Goal: Information Seeking & Learning: Understand process/instructions

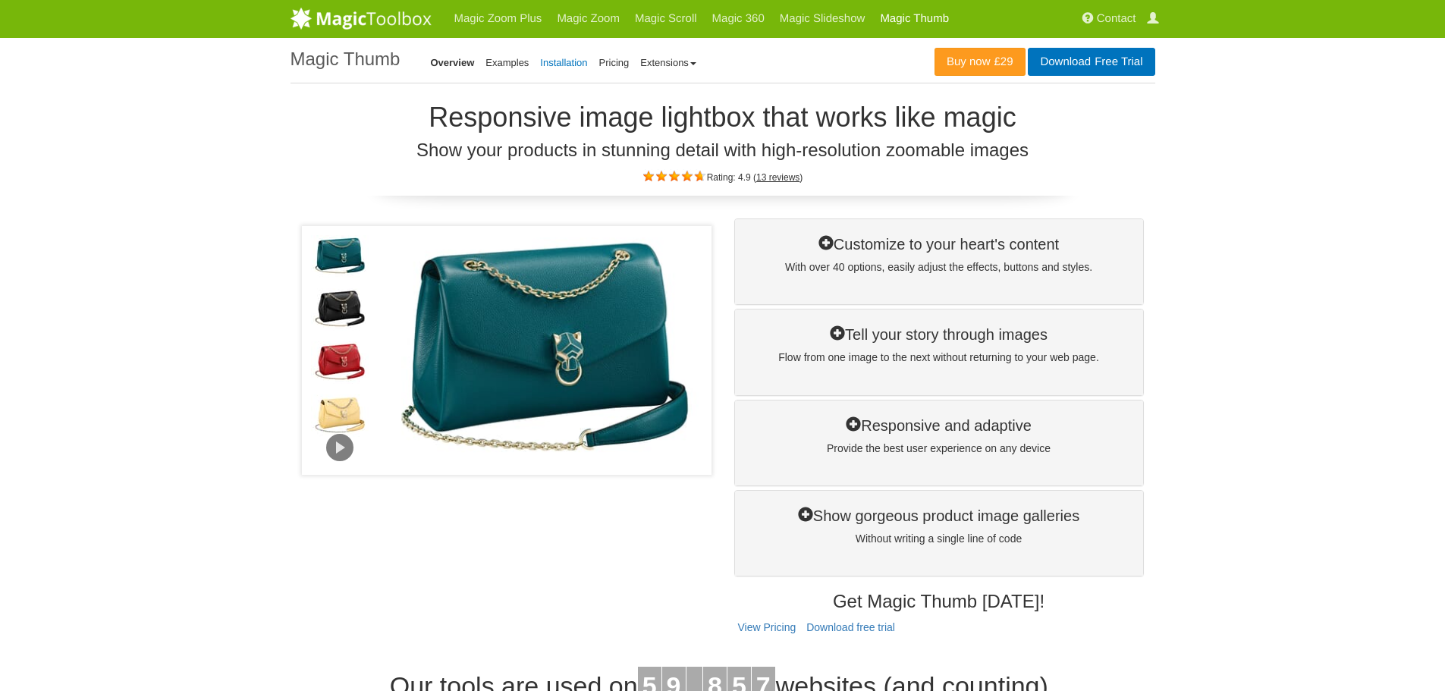
click at [545, 59] on link "Installation" at bounding box center [563, 62] width 47 height 11
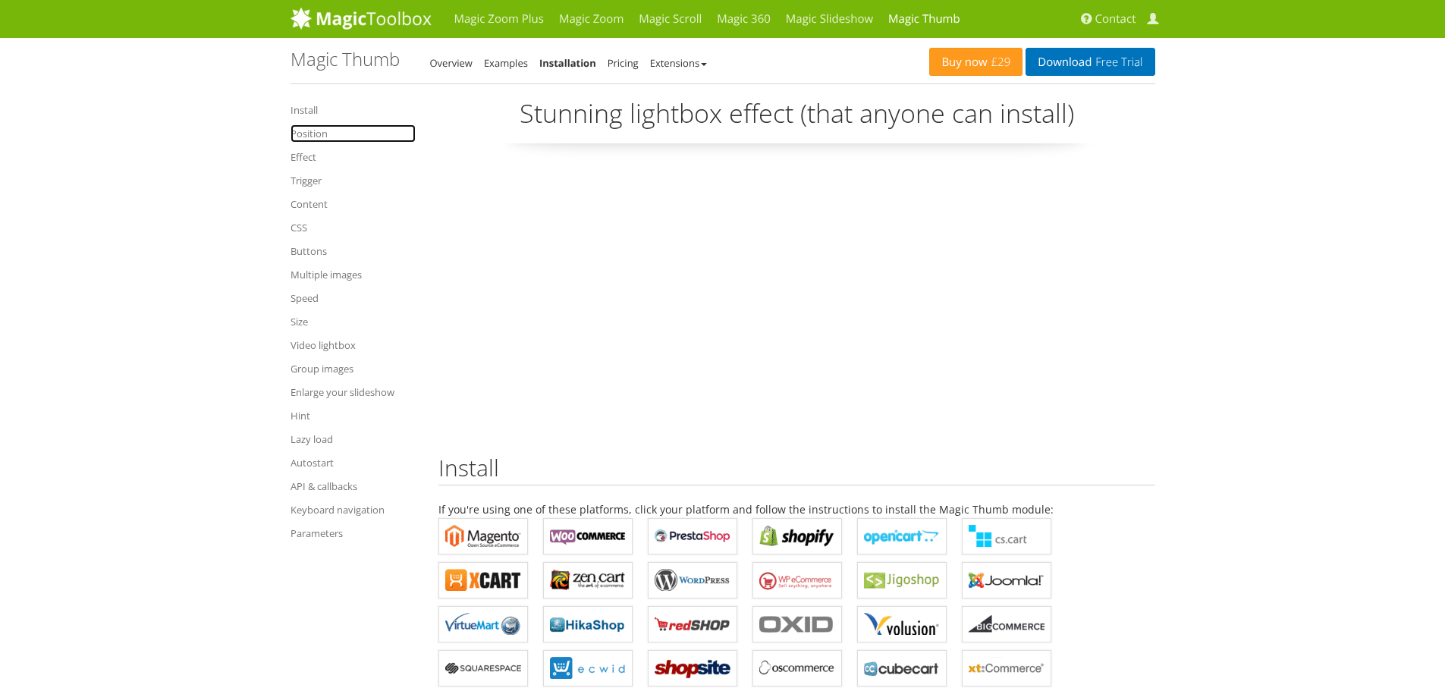
click at [304, 136] on link "Position" at bounding box center [353, 133] width 125 height 18
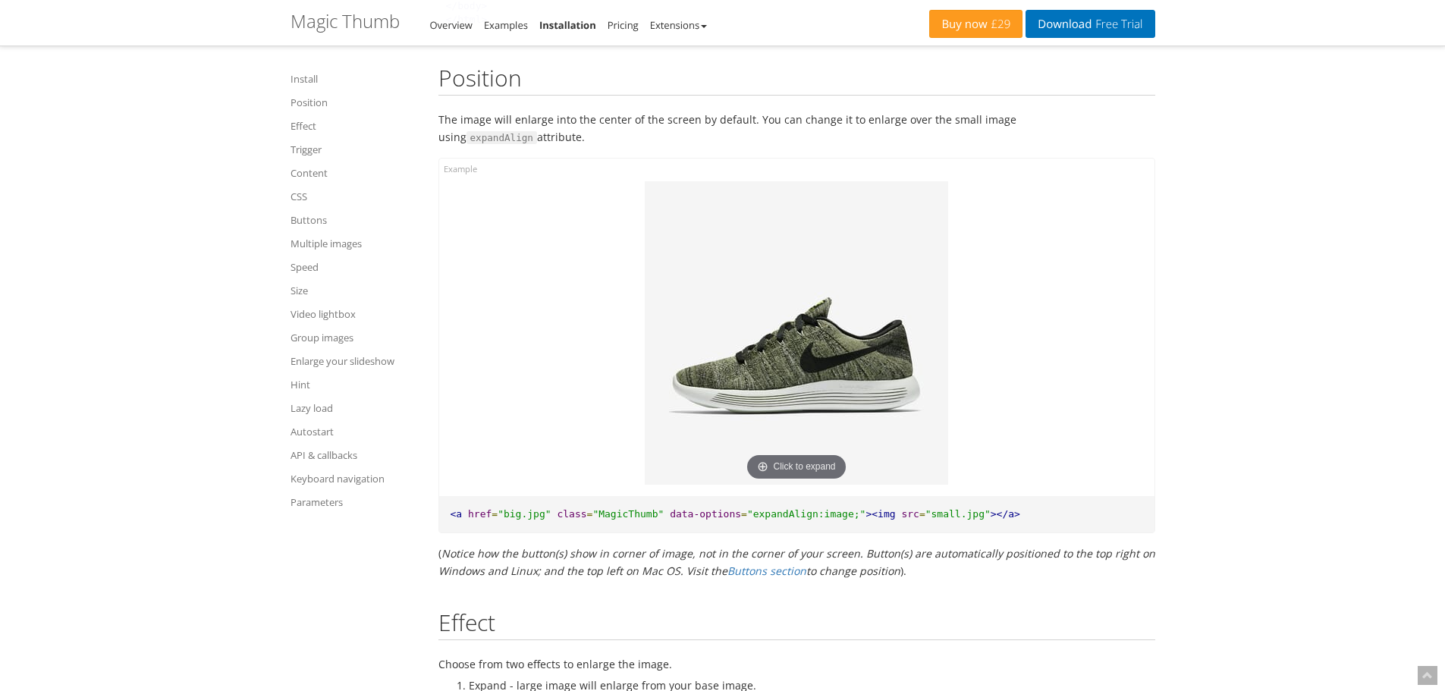
click at [848, 367] on img at bounding box center [796, 332] width 303 height 303
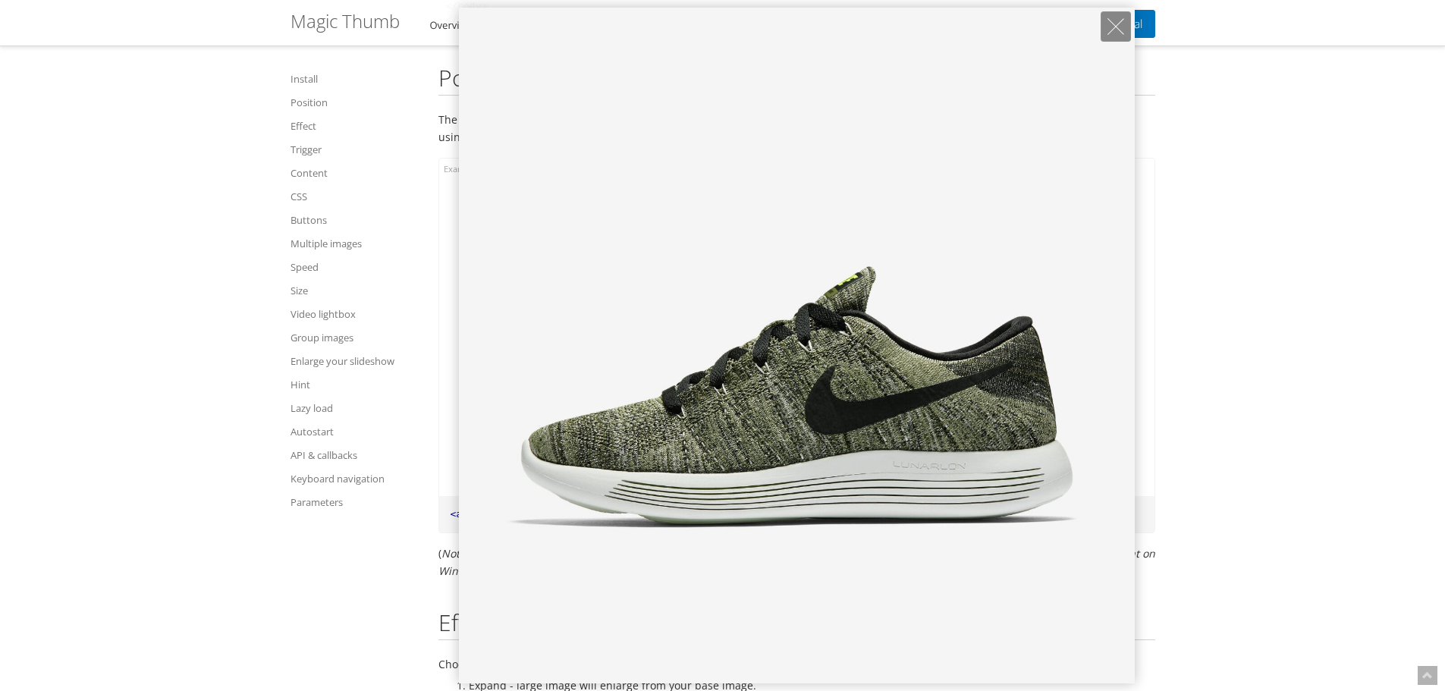
drag, startPoint x: 848, startPoint y: 366, endPoint x: 997, endPoint y: 348, distance: 149.8
click at [848, 367] on img at bounding box center [797, 346] width 676 height 676
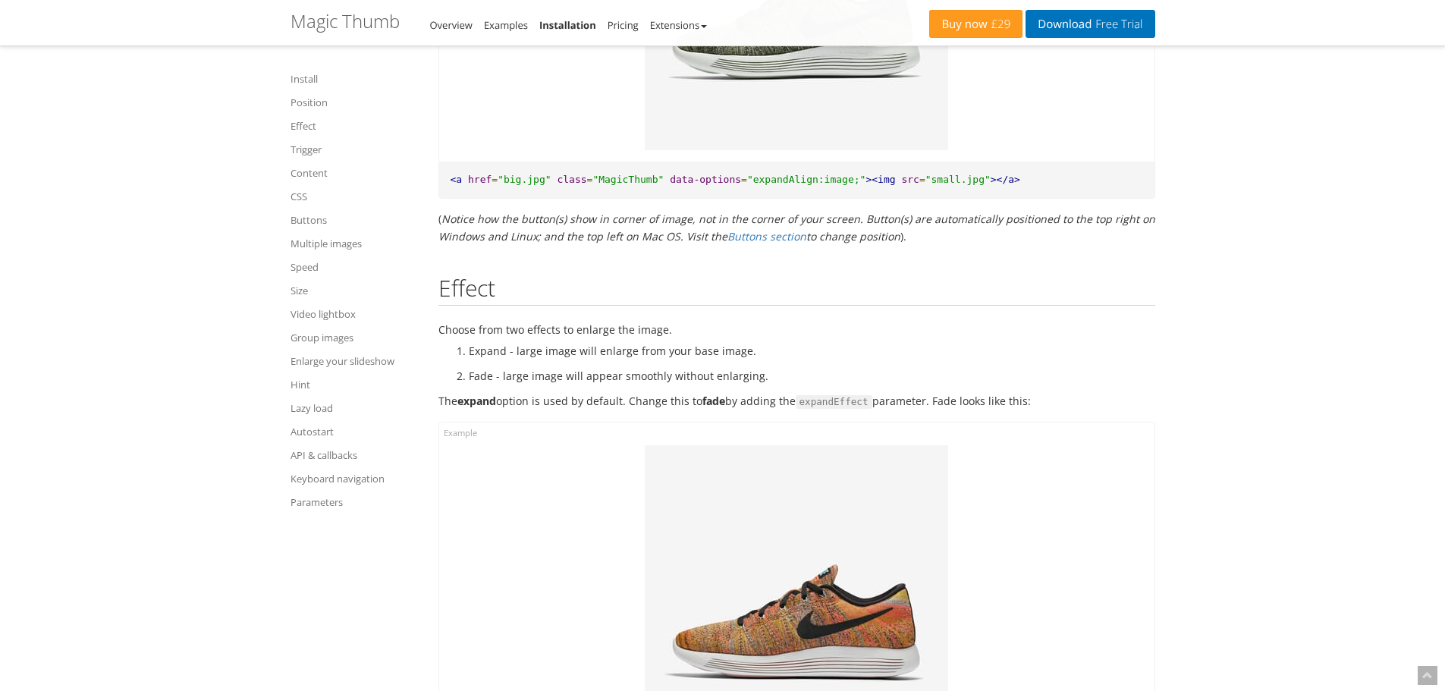
scroll to position [1640, 0]
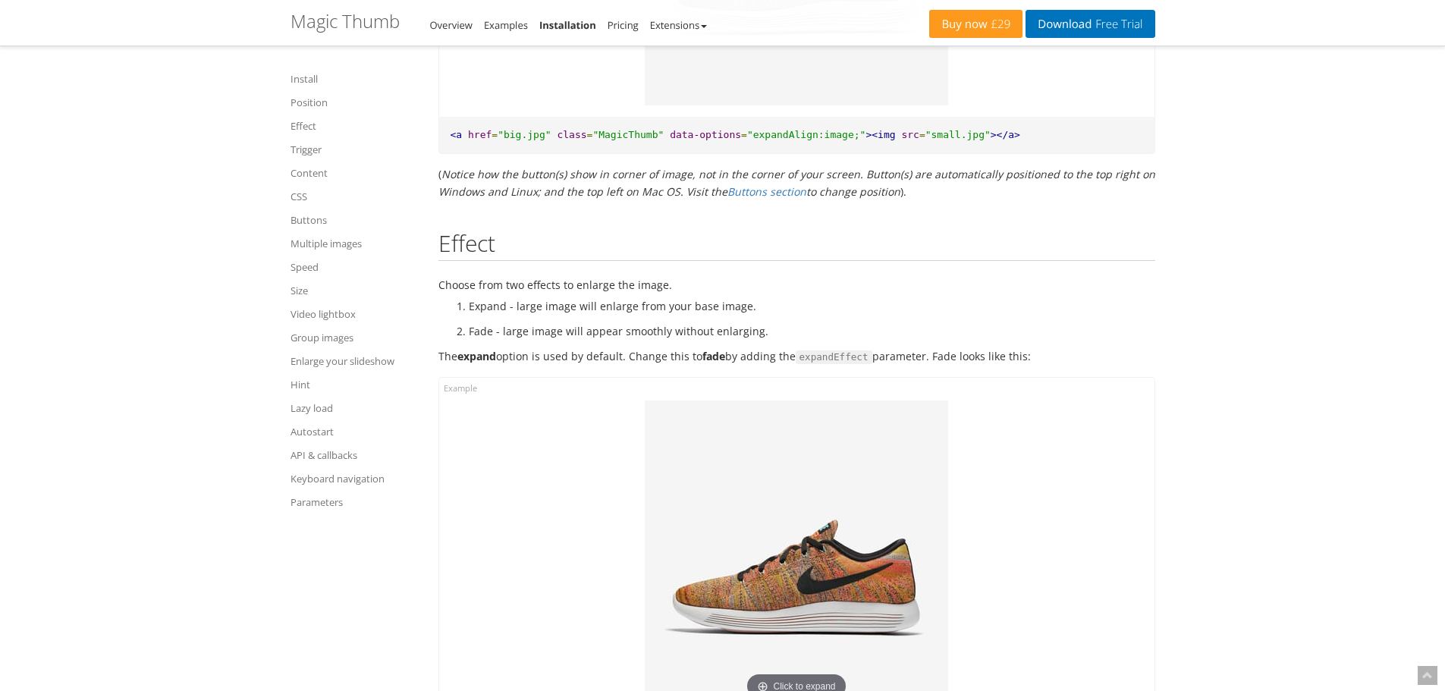
click at [815, 469] on img at bounding box center [796, 552] width 303 height 303
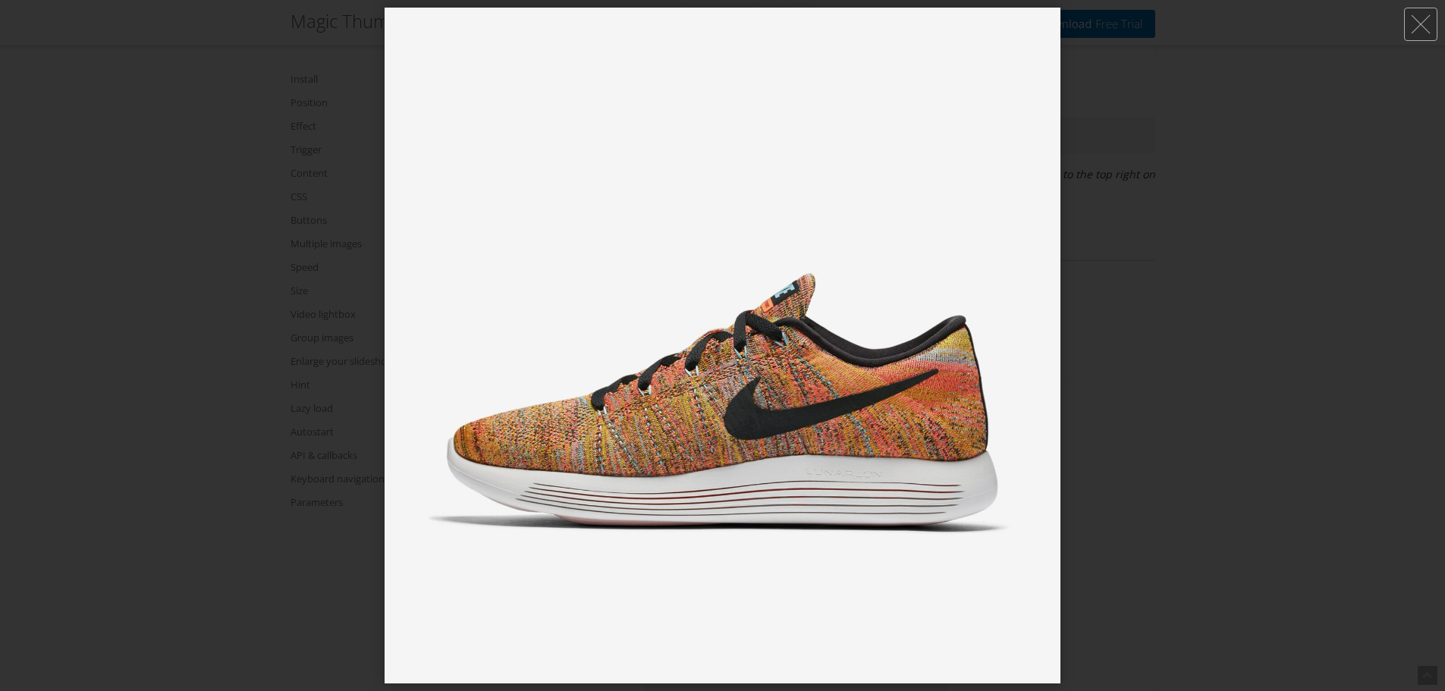
click at [839, 478] on img at bounding box center [723, 346] width 676 height 676
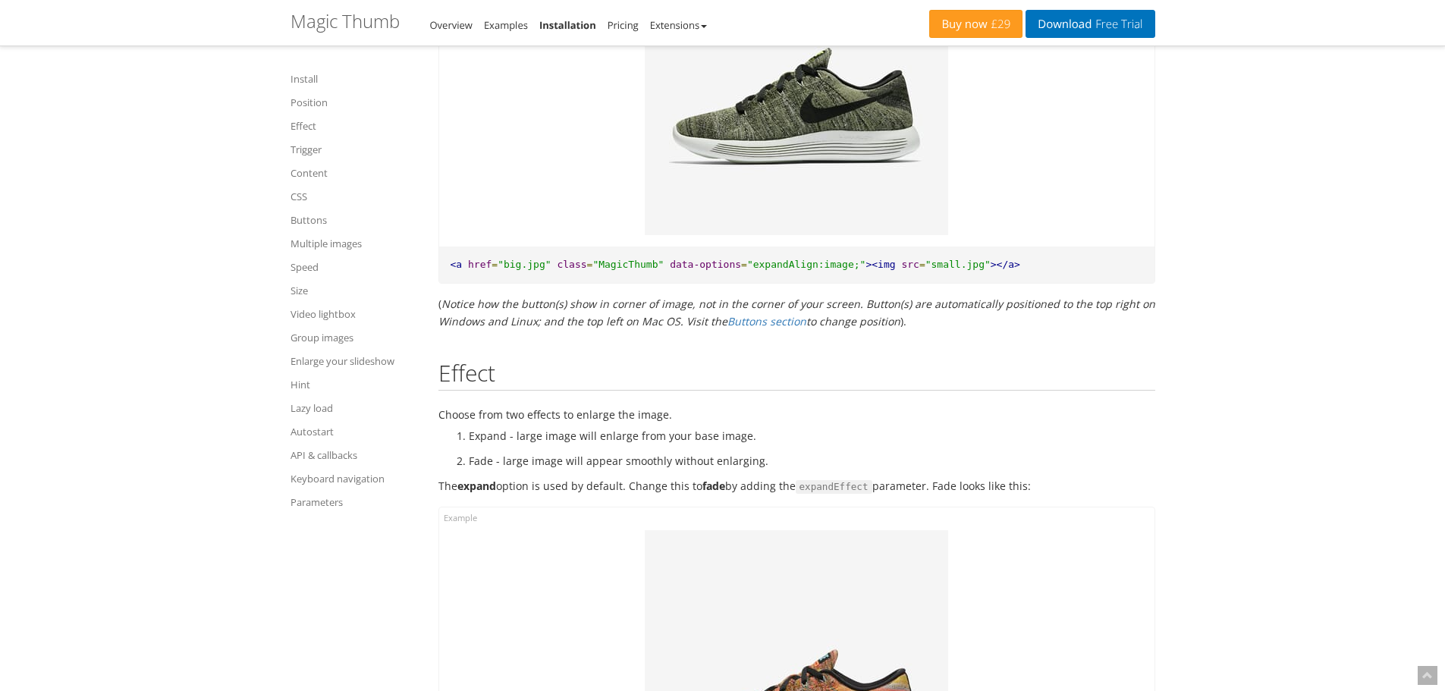
scroll to position [1412, 0]
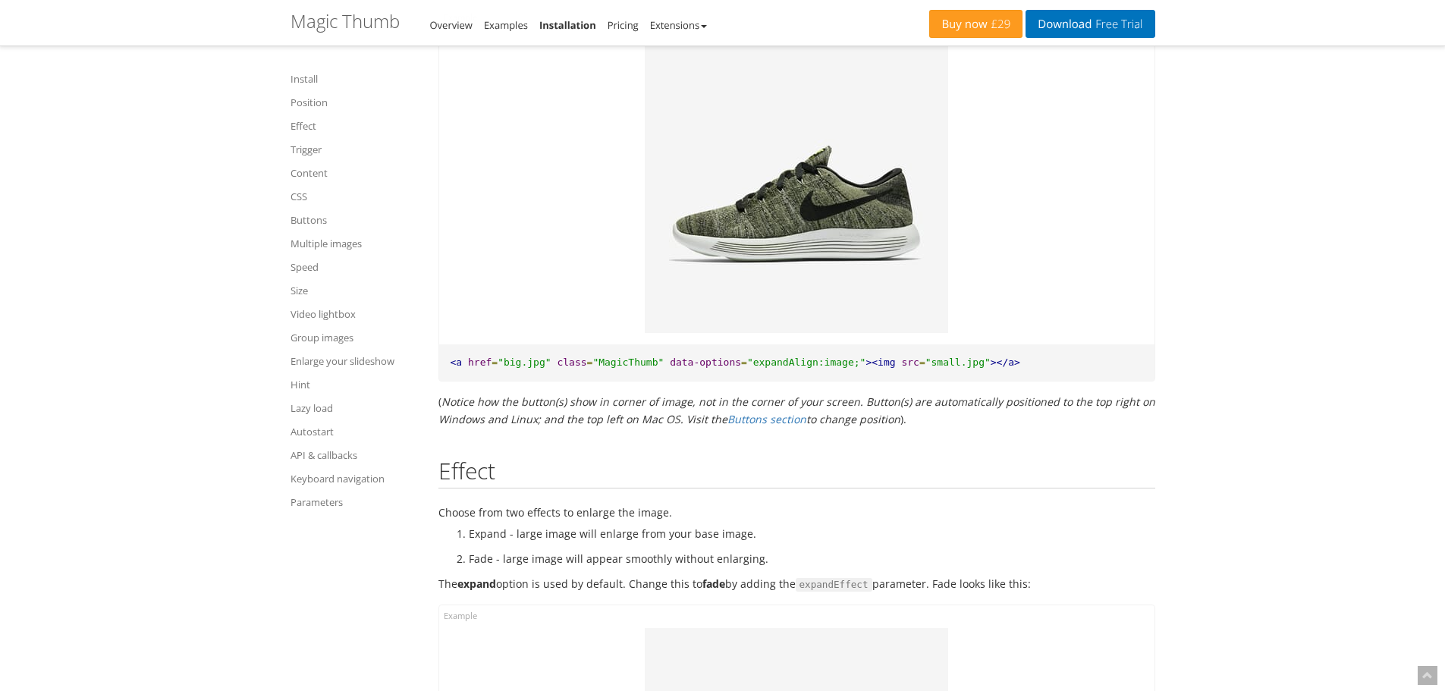
click at [765, 357] on span ""expandAlign:image;"" at bounding box center [806, 362] width 119 height 11
drag, startPoint x: 652, startPoint y: 341, endPoint x: 828, endPoint y: 339, distance: 176.0
click at [828, 344] on pre "<a href = "big.jpg" class = "MagicThumb" data-options = "expandAlign:image;" ><…" at bounding box center [796, 362] width 715 height 37
copy pre "data-options = "expandAlign:image;""
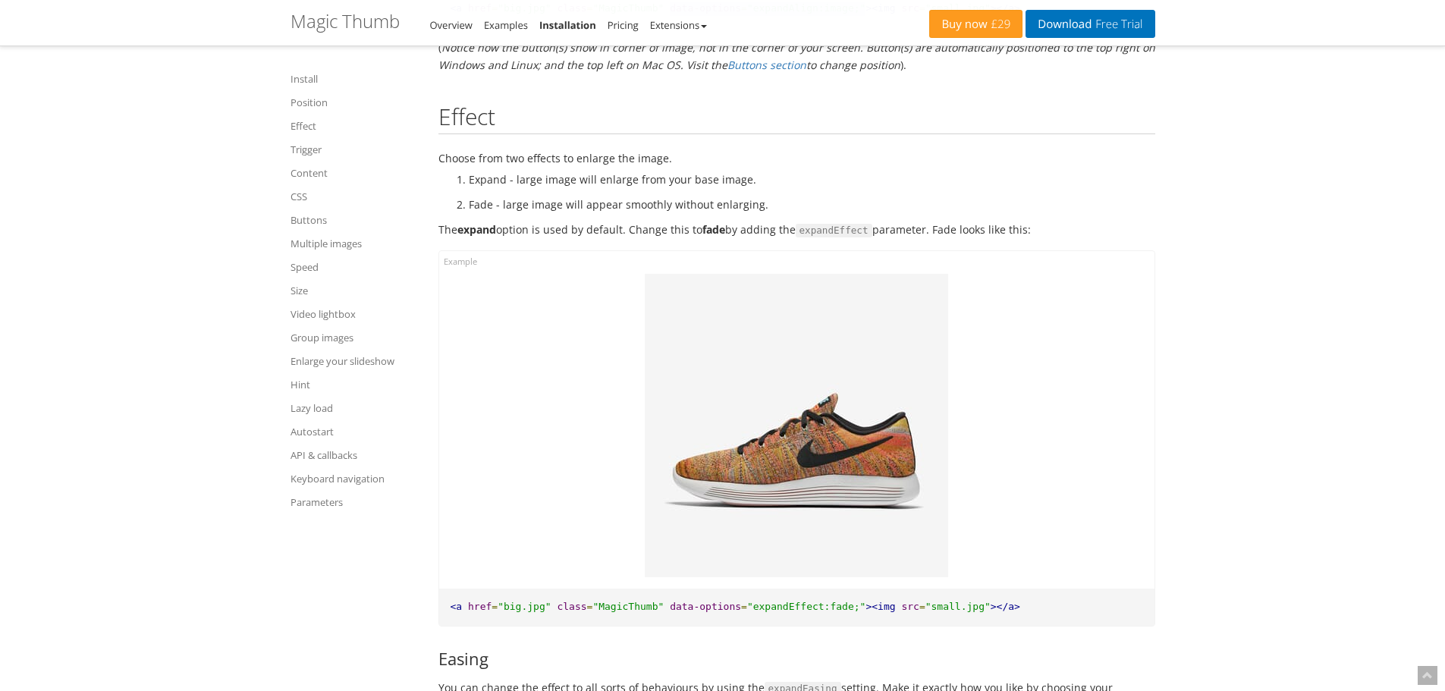
scroll to position [1792, 0]
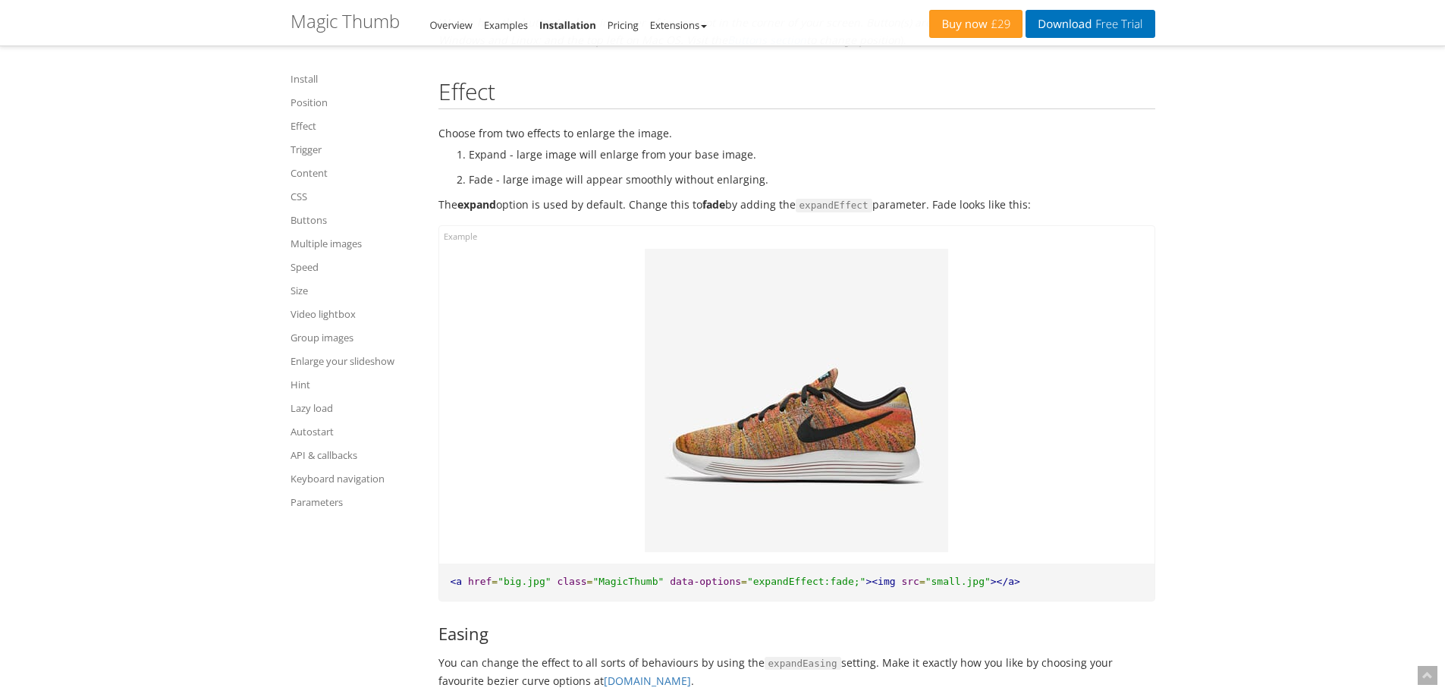
click at [818, 345] on img at bounding box center [796, 400] width 303 height 303
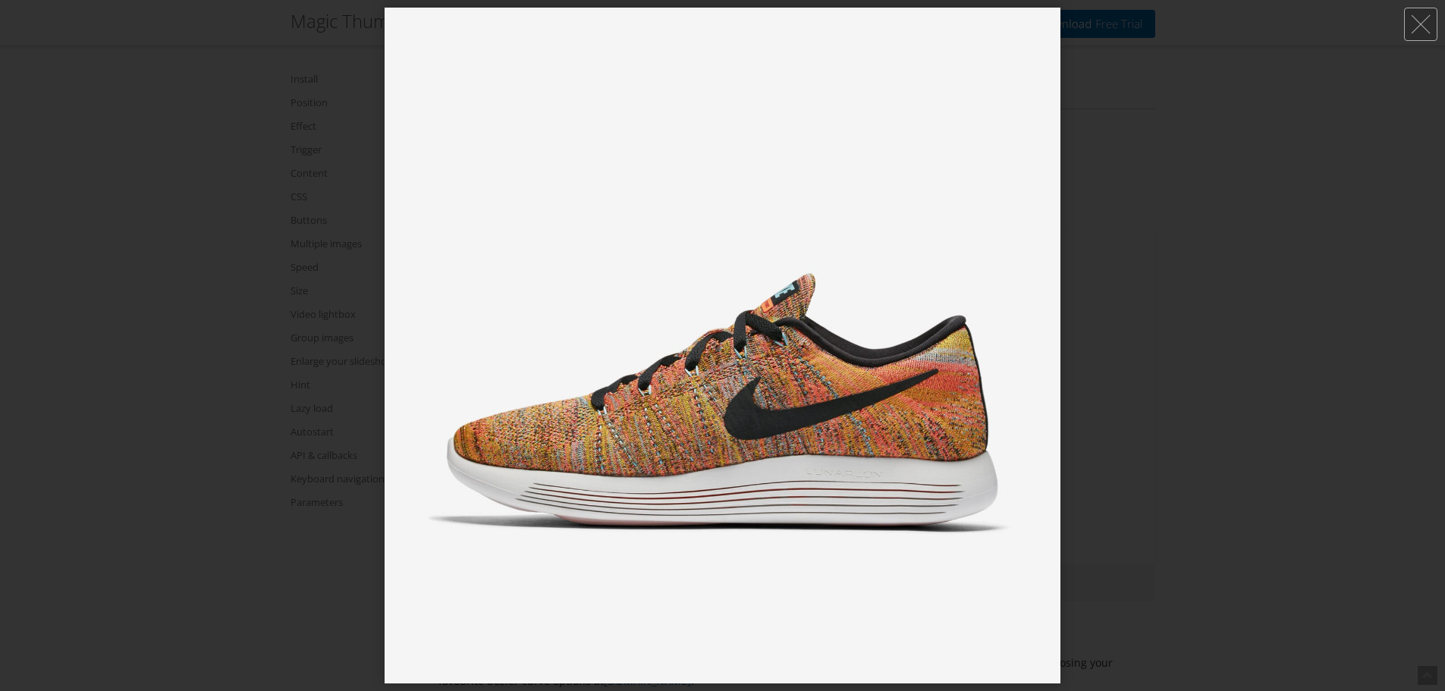
drag, startPoint x: 869, startPoint y: 419, endPoint x: 960, endPoint y: 428, distance: 91.4
click at [875, 420] on img at bounding box center [723, 346] width 676 height 676
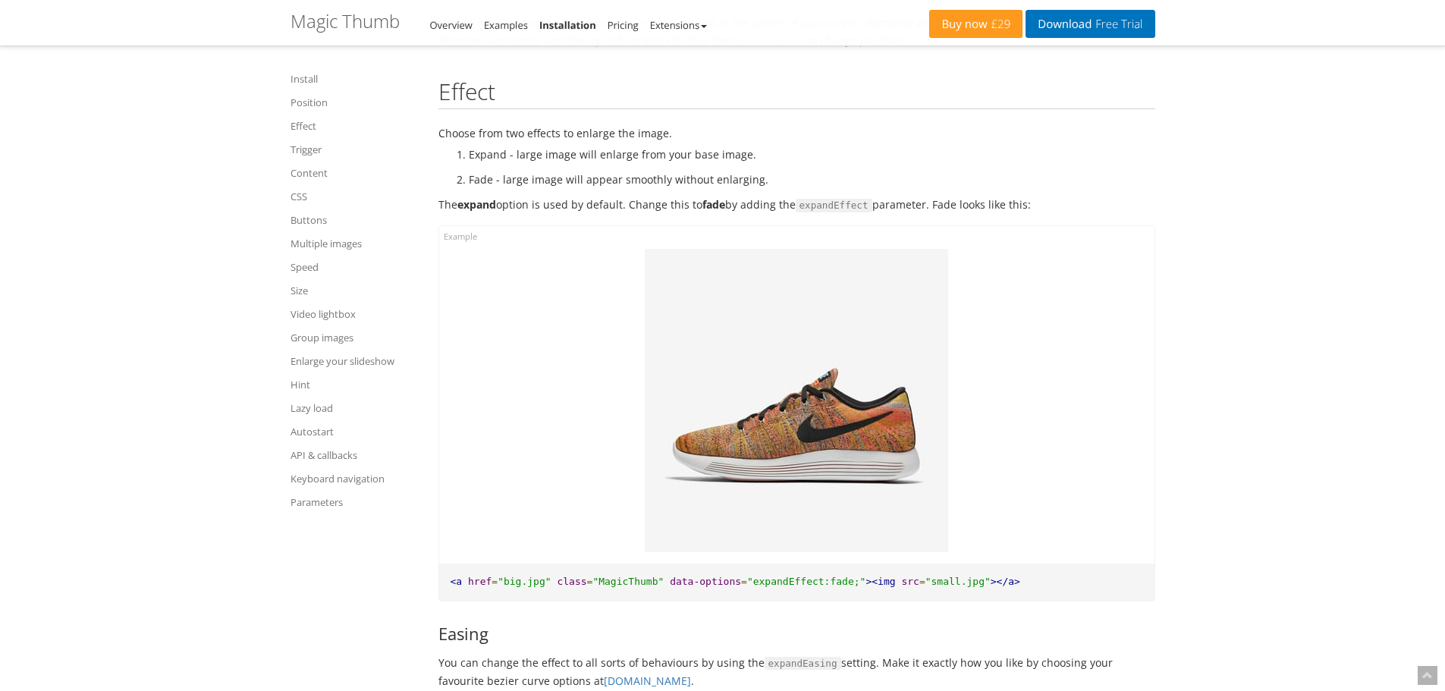
click at [724, 578] on pre "<a href = "big.jpg" class = "MagicThumb" data-options = "expandEffect:fade;" ><…" at bounding box center [796, 582] width 715 height 37
drag, startPoint x: 653, startPoint y: 565, endPoint x: 825, endPoint y: 570, distance: 172.3
click at [825, 570] on pre "<a href = "big.jpg" class = "MagicThumb" data-options = "expandEffect:fade;" ><…" at bounding box center [796, 582] width 715 height 37
copy pre "data-options = "expandEffect:fade;"
click at [750, 583] on pre "<a href = "big.jpg" class = "MagicThumb" data-options = "expandEffect:fade;" ><…" at bounding box center [796, 582] width 715 height 37
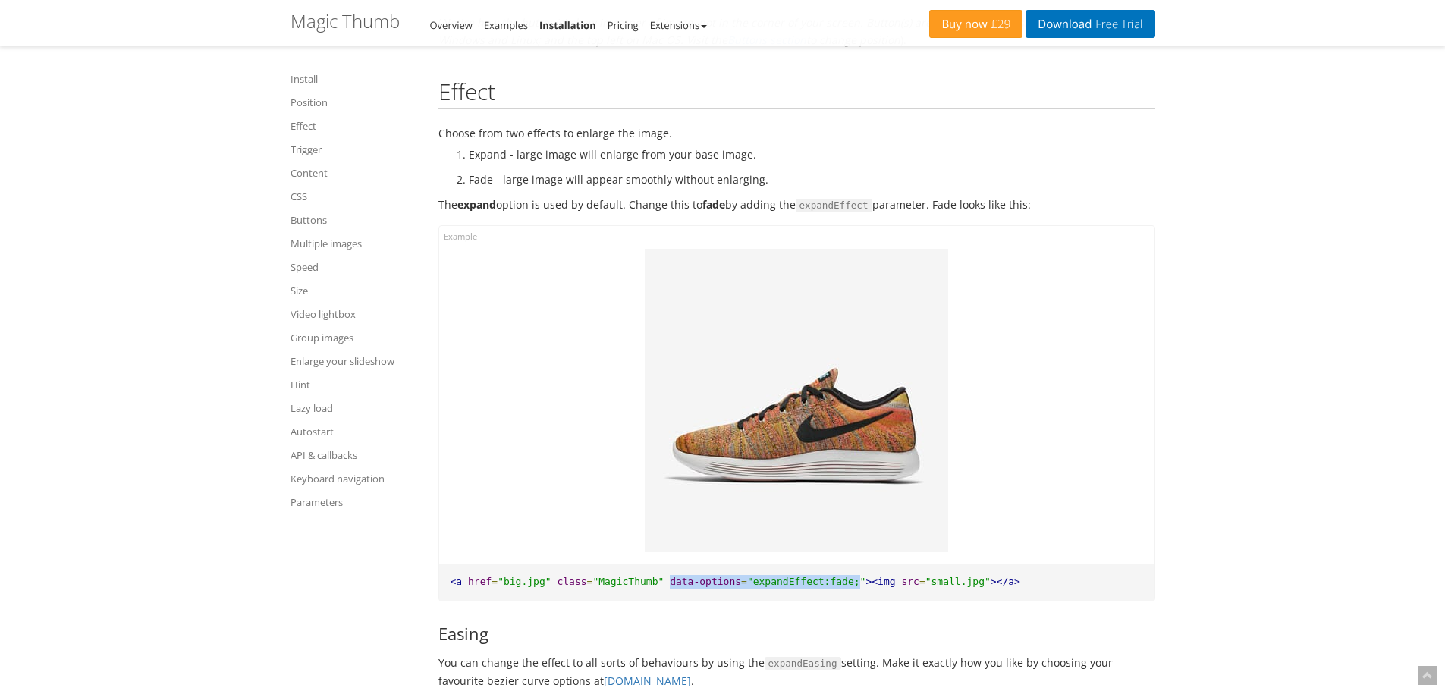
click at [747, 576] on span ""expandEffect:fade;"" at bounding box center [806, 581] width 119 height 11
click at [749, 576] on span ""expandEffect:fade;"" at bounding box center [806, 581] width 119 height 11
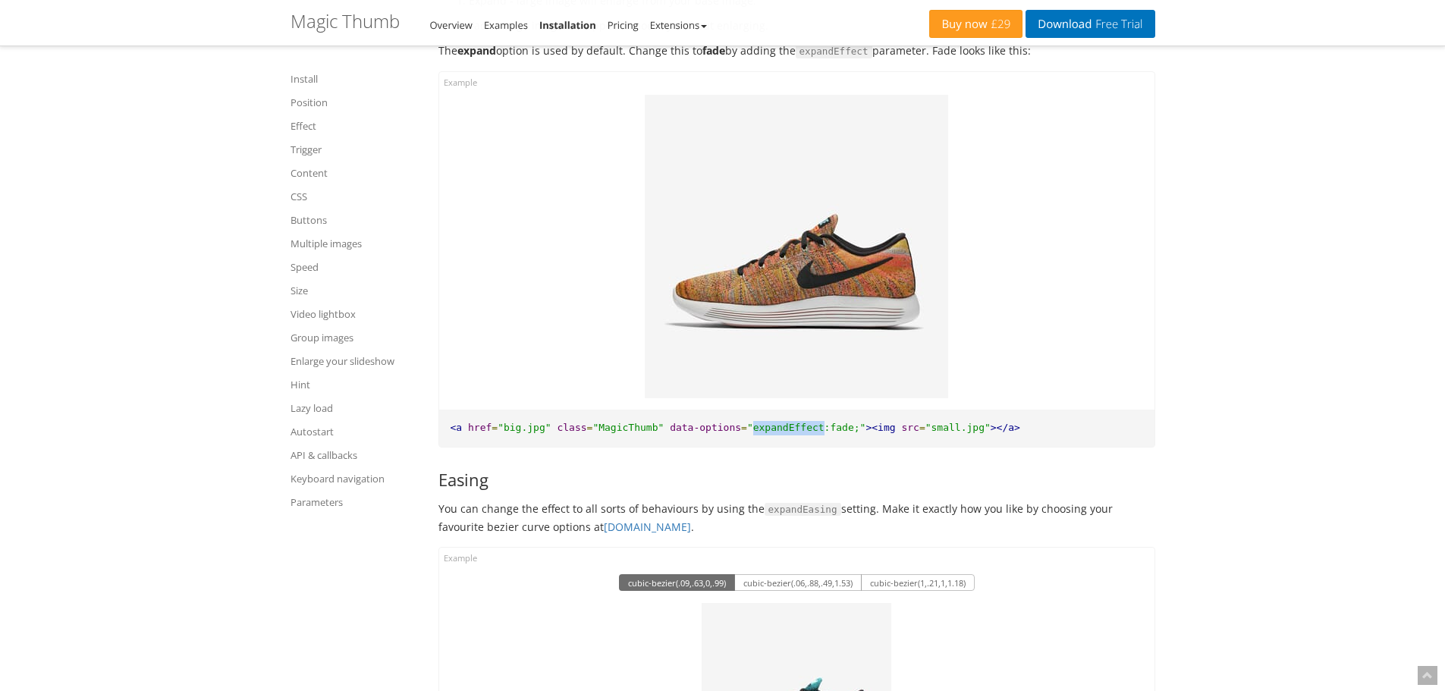
scroll to position [2247, 0]
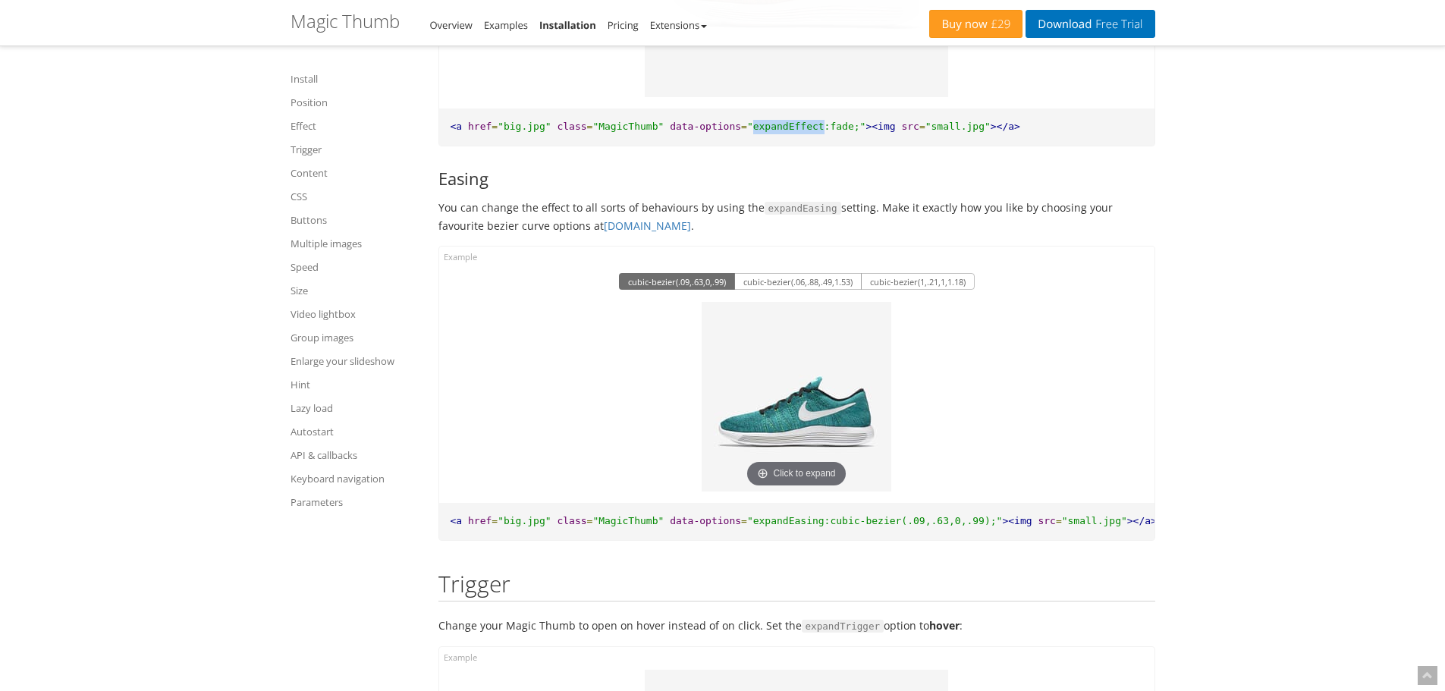
click at [803, 333] on img at bounding box center [797, 397] width 190 height 190
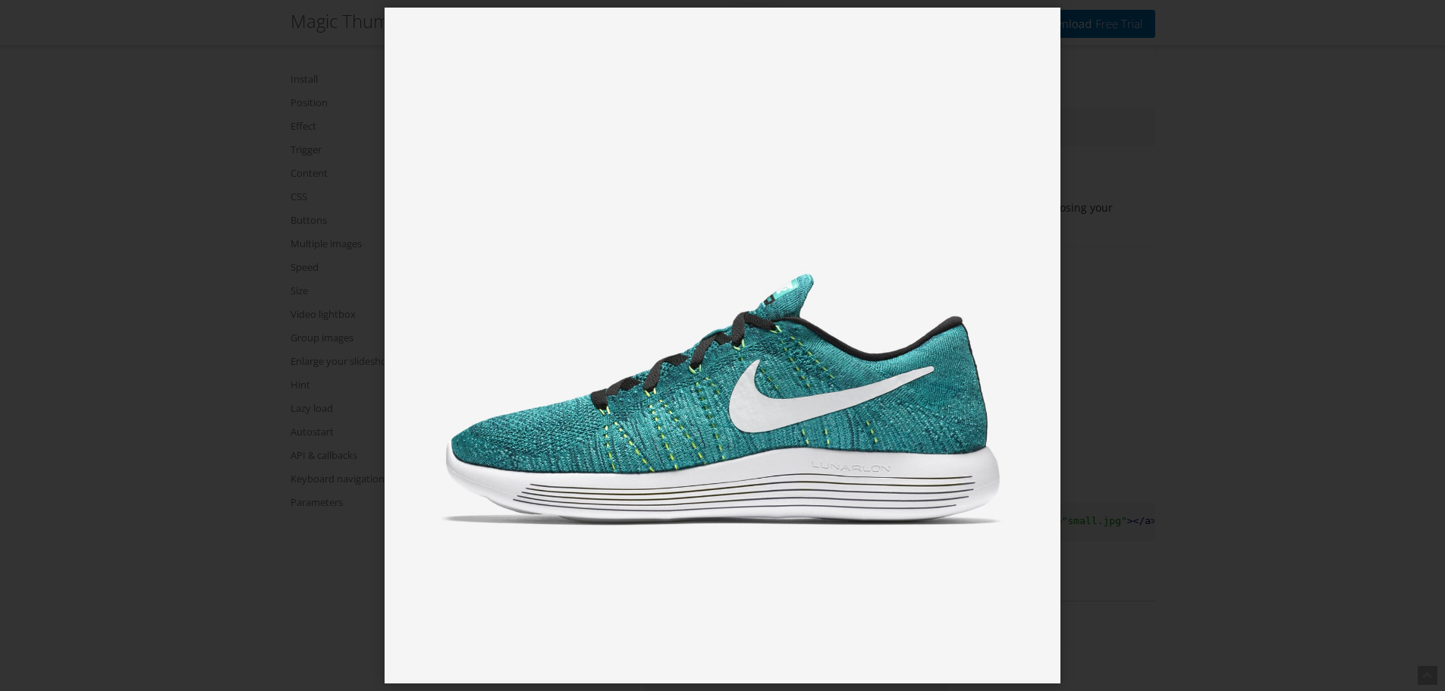
click at [826, 413] on img at bounding box center [723, 346] width 676 height 676
click at [1238, 320] on div at bounding box center [722, 345] width 1445 height 691
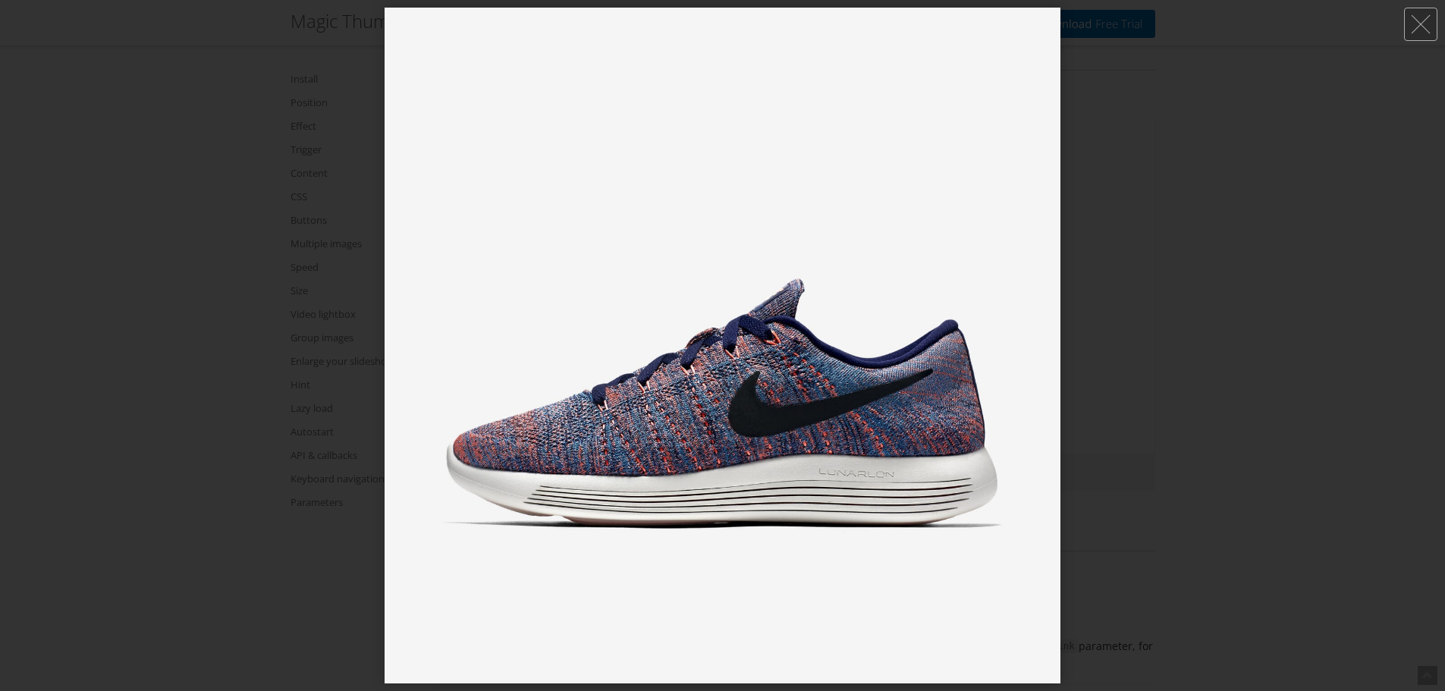
scroll to position [3233, 0]
drag, startPoint x: 1419, startPoint y: 15, endPoint x: 1291, endPoint y: 176, distance: 205.7
click at [1419, 16] on link at bounding box center [1420, 24] width 33 height 33
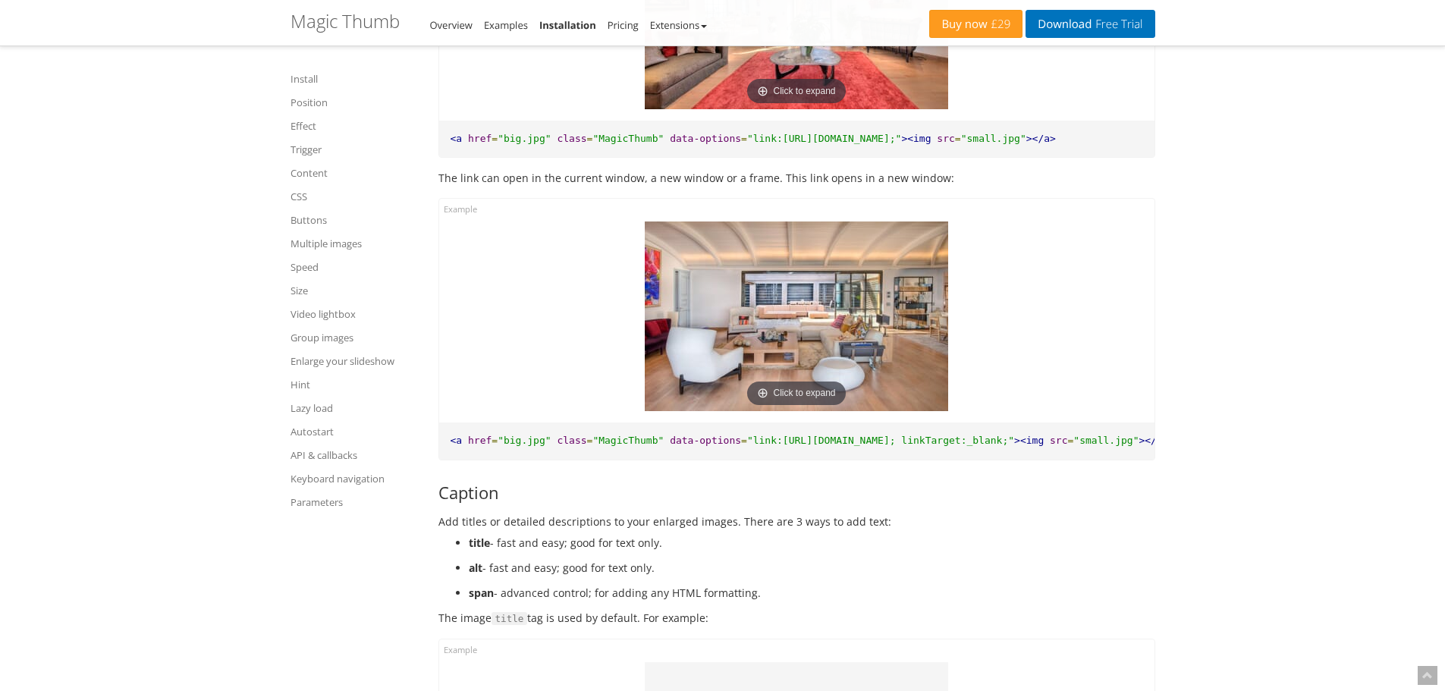
scroll to position [3612, 0]
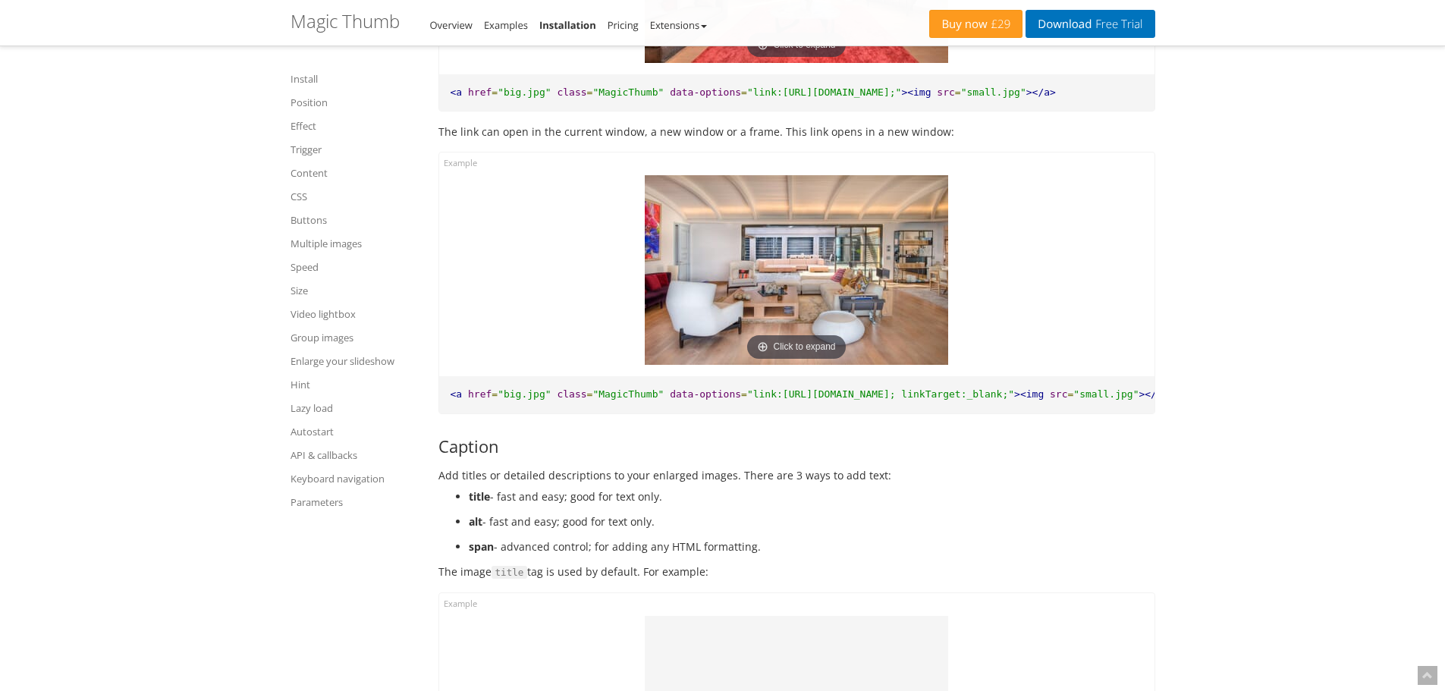
click at [847, 278] on img at bounding box center [796, 270] width 303 height 190
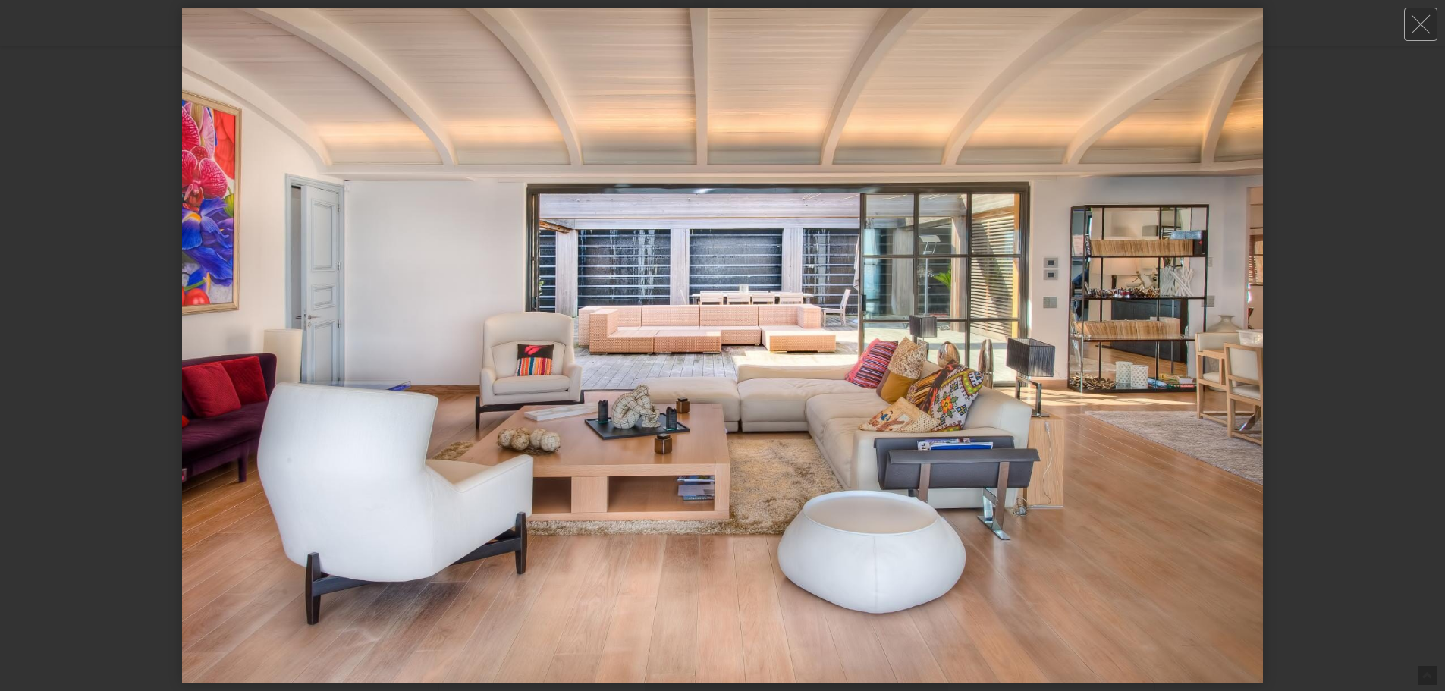
drag, startPoint x: 1395, startPoint y: 212, endPoint x: 1429, endPoint y: 74, distance: 142.2
click at [1395, 209] on div at bounding box center [722, 345] width 1445 height 691
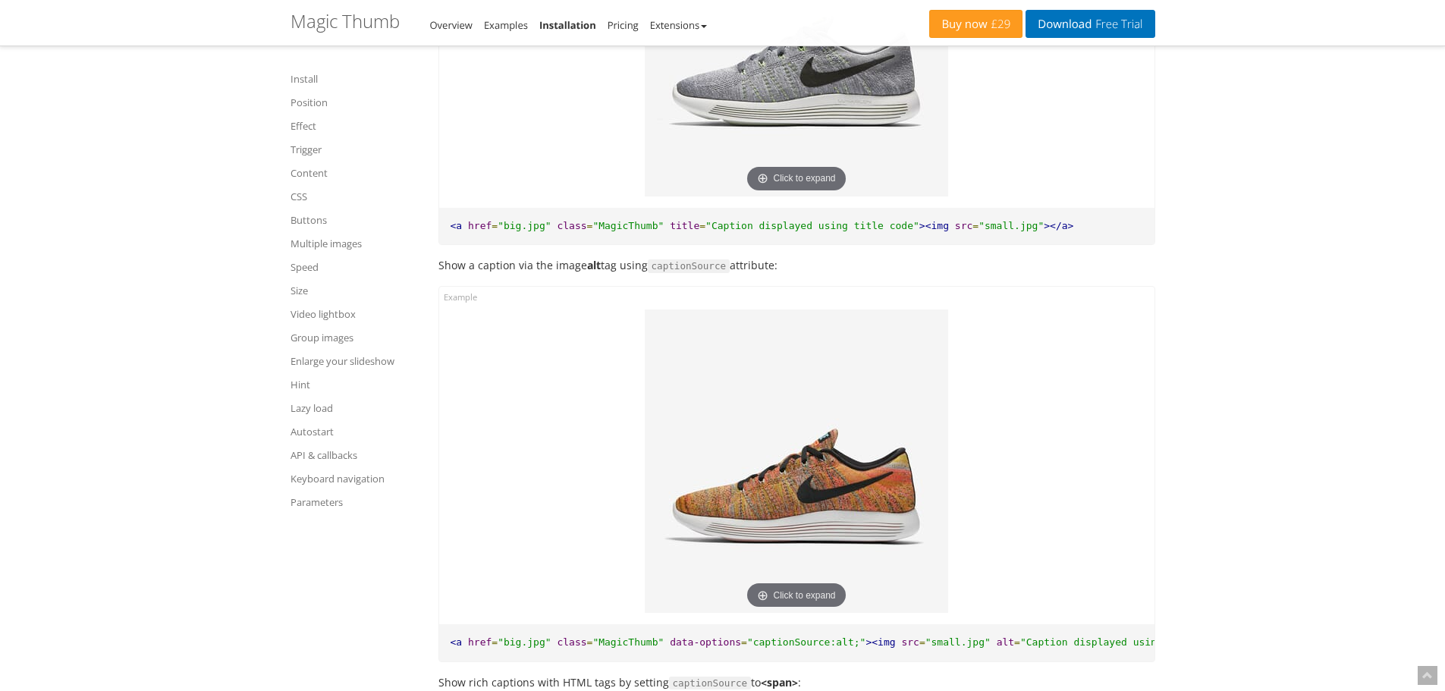
scroll to position [4523, 0]
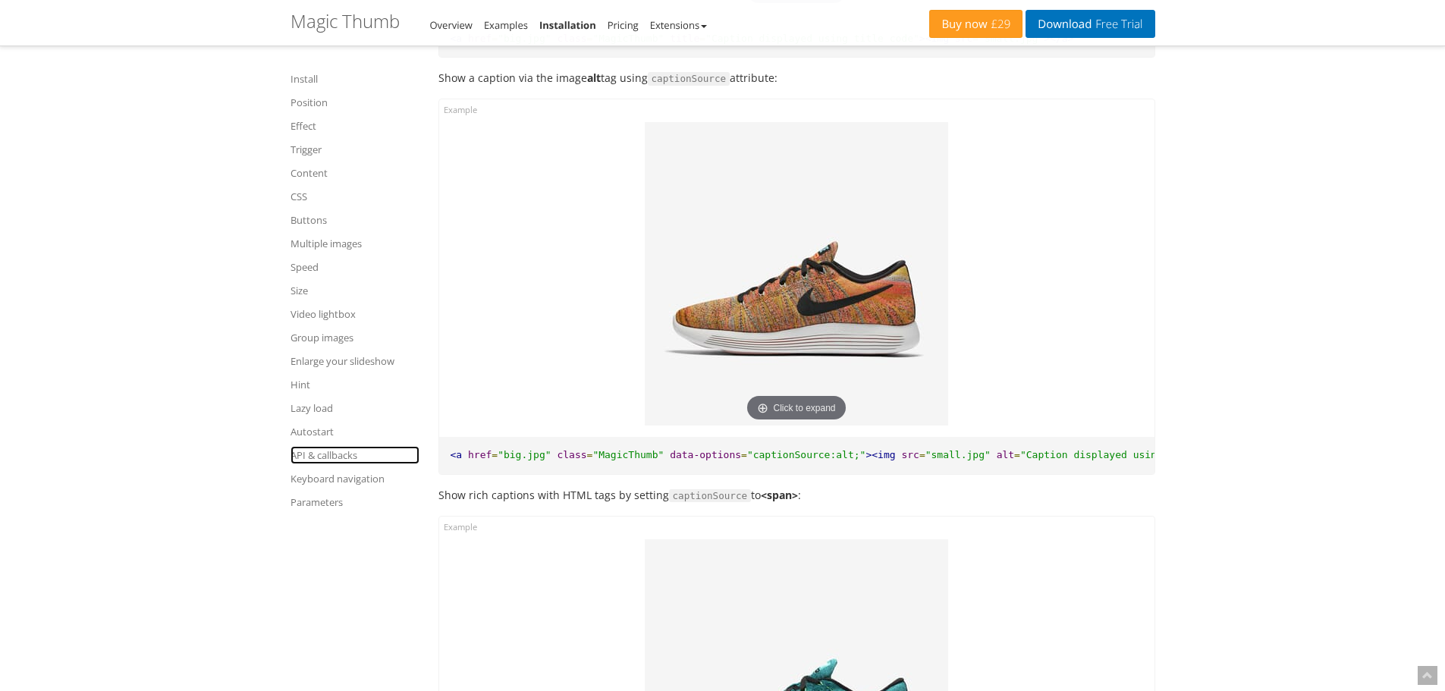
drag, startPoint x: 324, startPoint y: 452, endPoint x: 368, endPoint y: 457, distance: 44.2
click at [324, 452] on link "API & callbacks" at bounding box center [355, 455] width 129 height 18
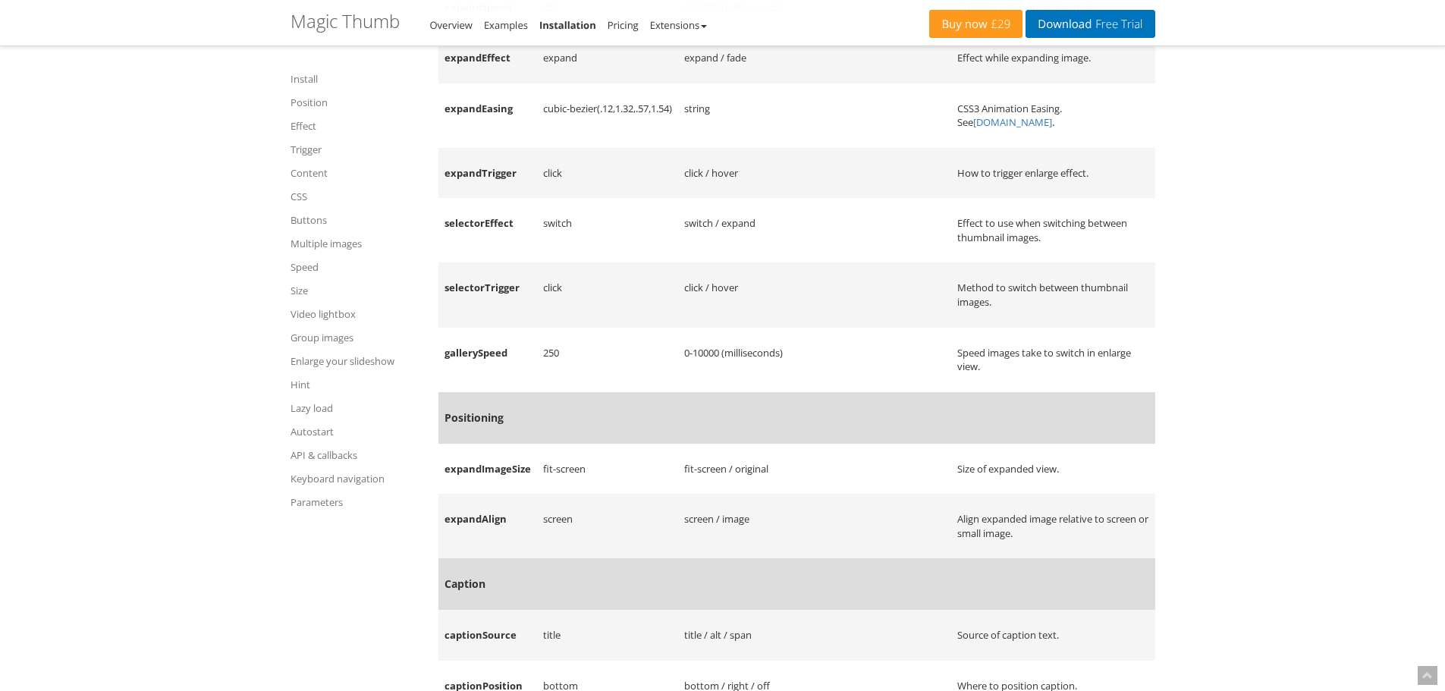
scroll to position [16877, 0]
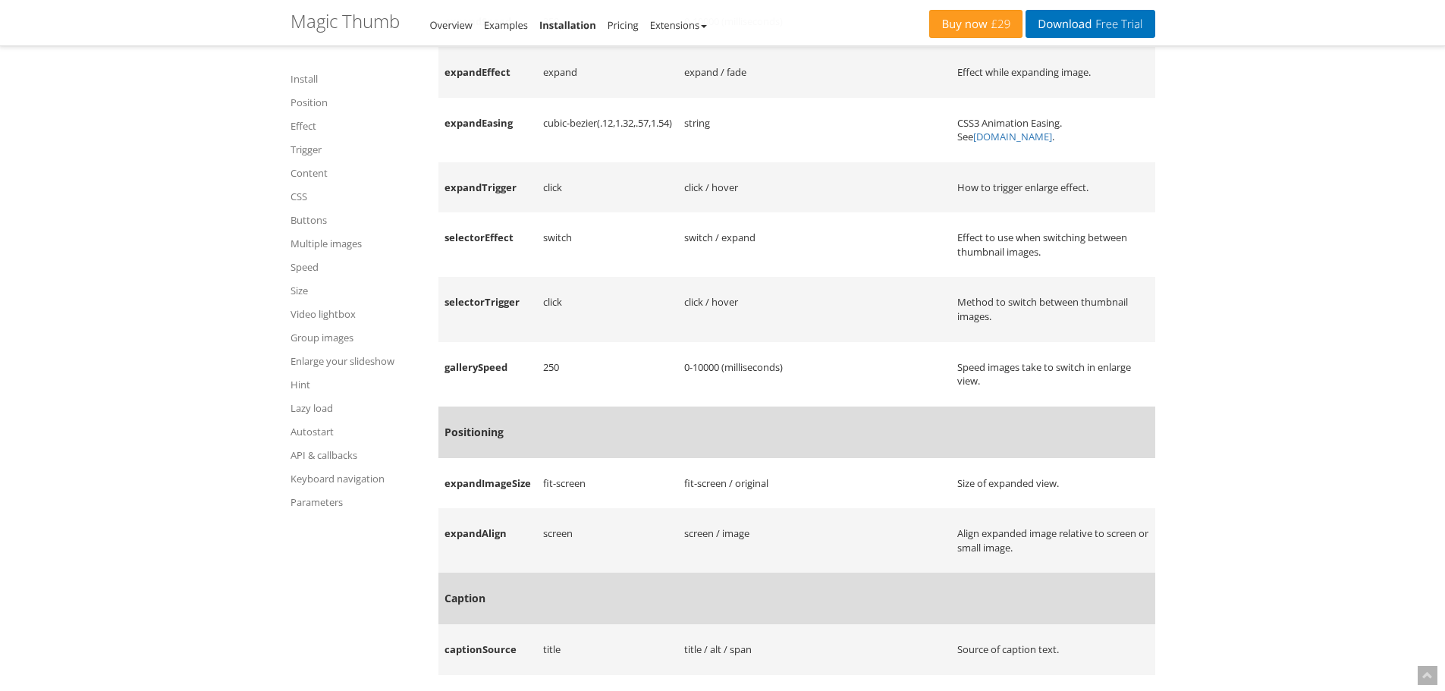
click at [484, 540] on strong "expandAlign" at bounding box center [476, 533] width 62 height 14
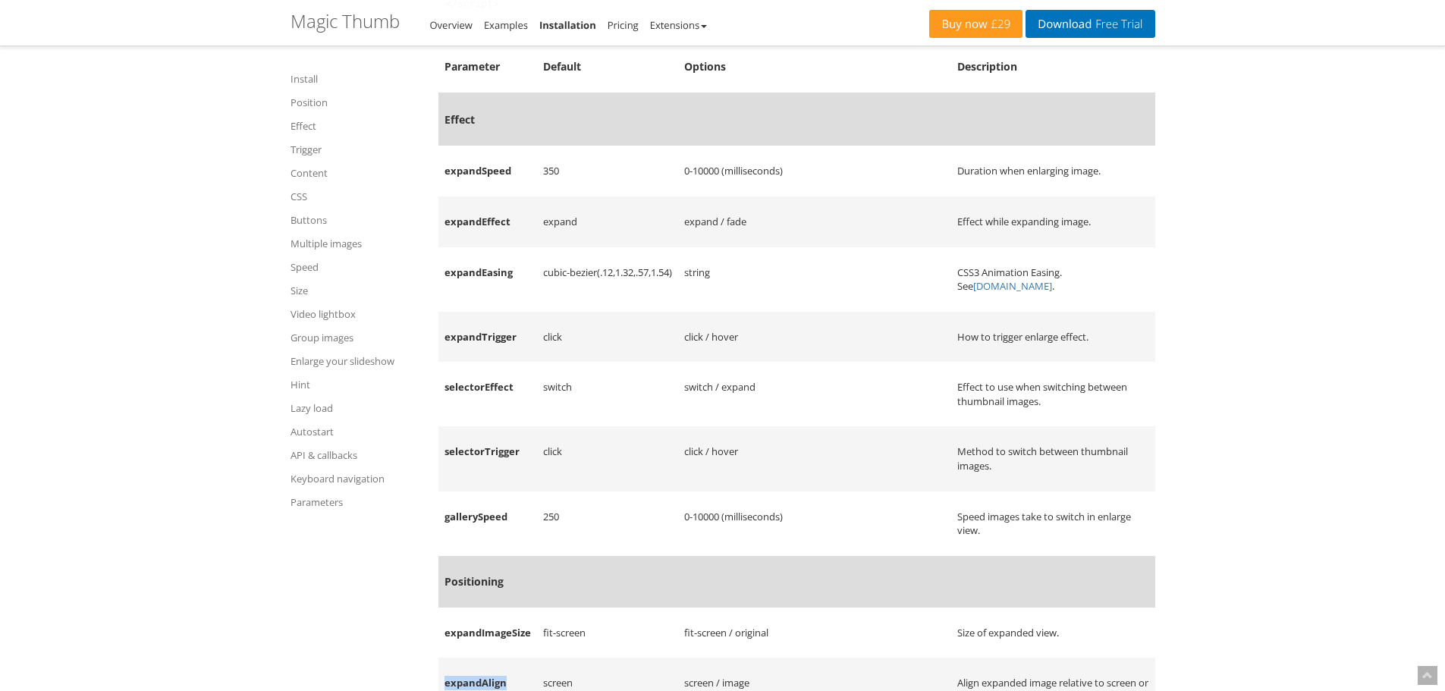
scroll to position [16574, 0]
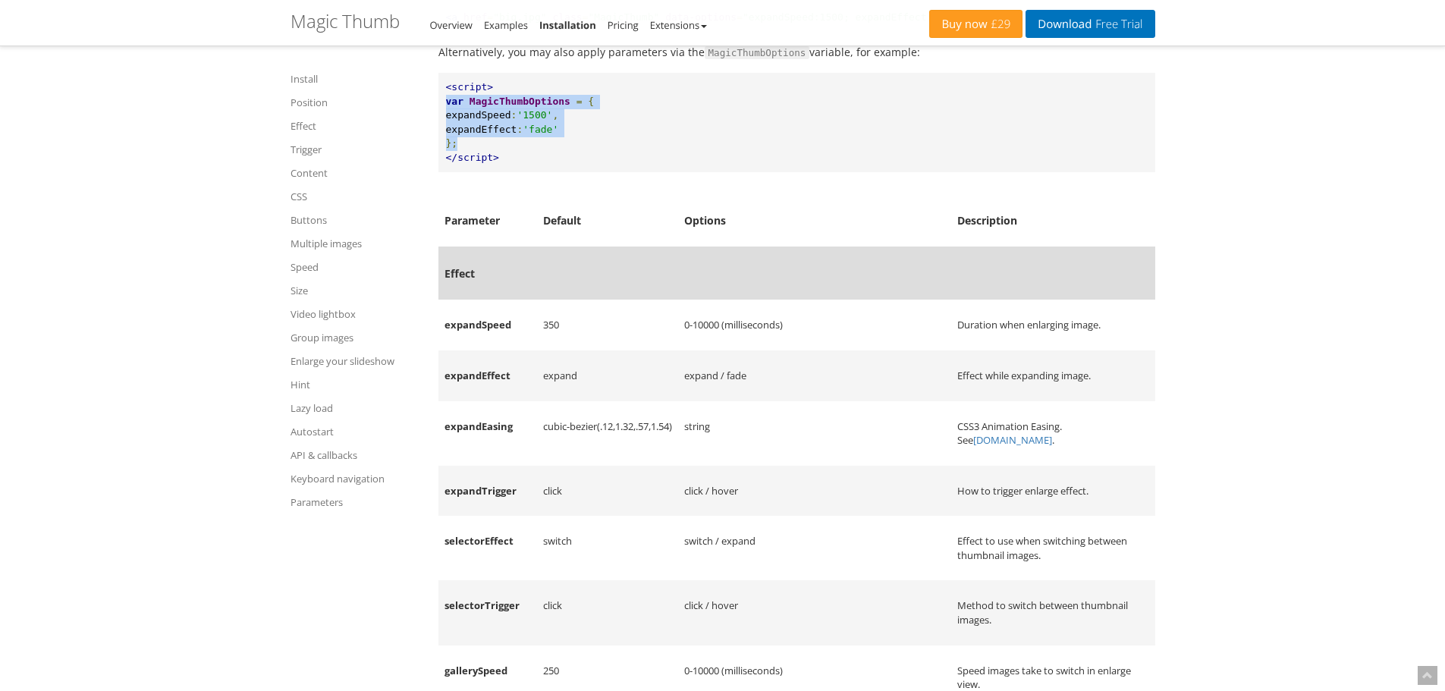
drag, startPoint x: 446, startPoint y: 143, endPoint x: 463, endPoint y: 182, distance: 42.4
click at [463, 172] on pre "<script> var MagicThumbOptions = { expandSpeed : '1500' , expandEffect : 'fade'…" at bounding box center [796, 122] width 717 height 99
drag, startPoint x: 508, startPoint y: 203, endPoint x: 427, endPoint y: 119, distance: 117.0
copy pre "<script> var MagicThumbOptions = { expandSpeed : '1500' , expandEffect : 'fade'…"
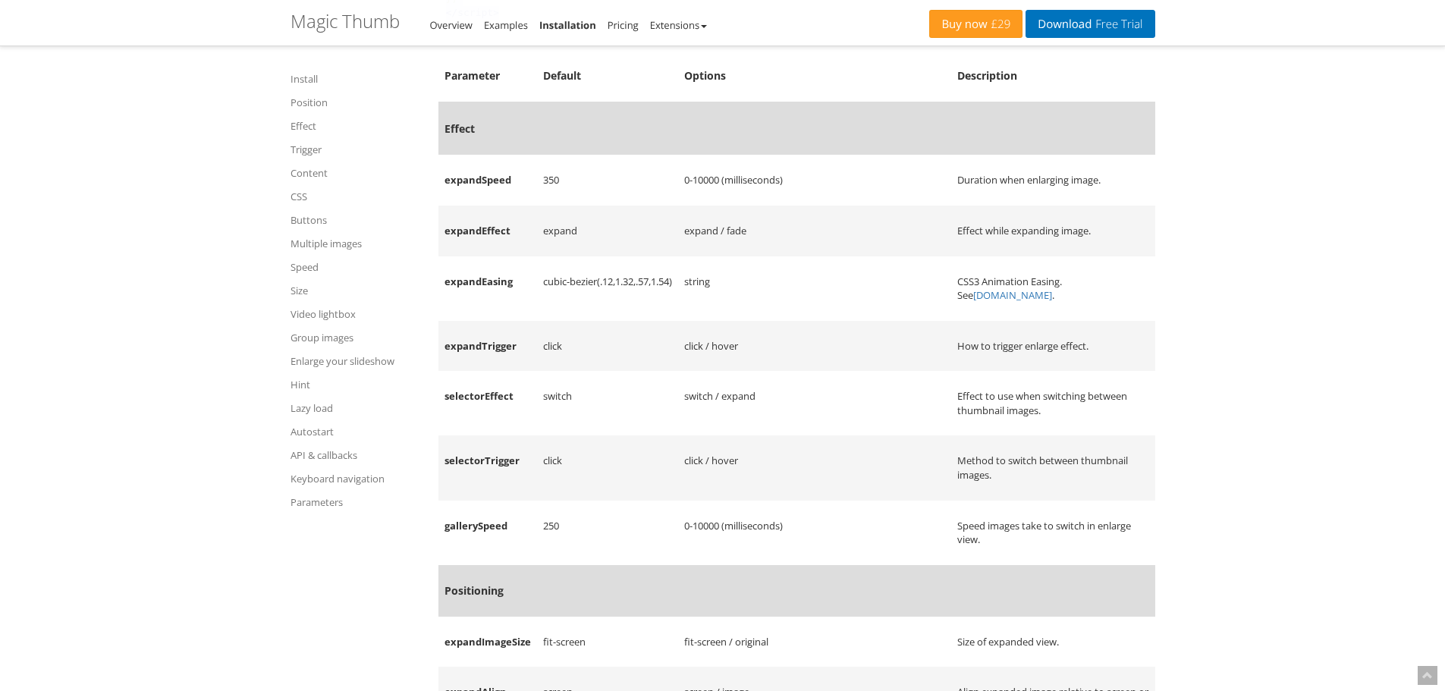
scroll to position [16726, 0]
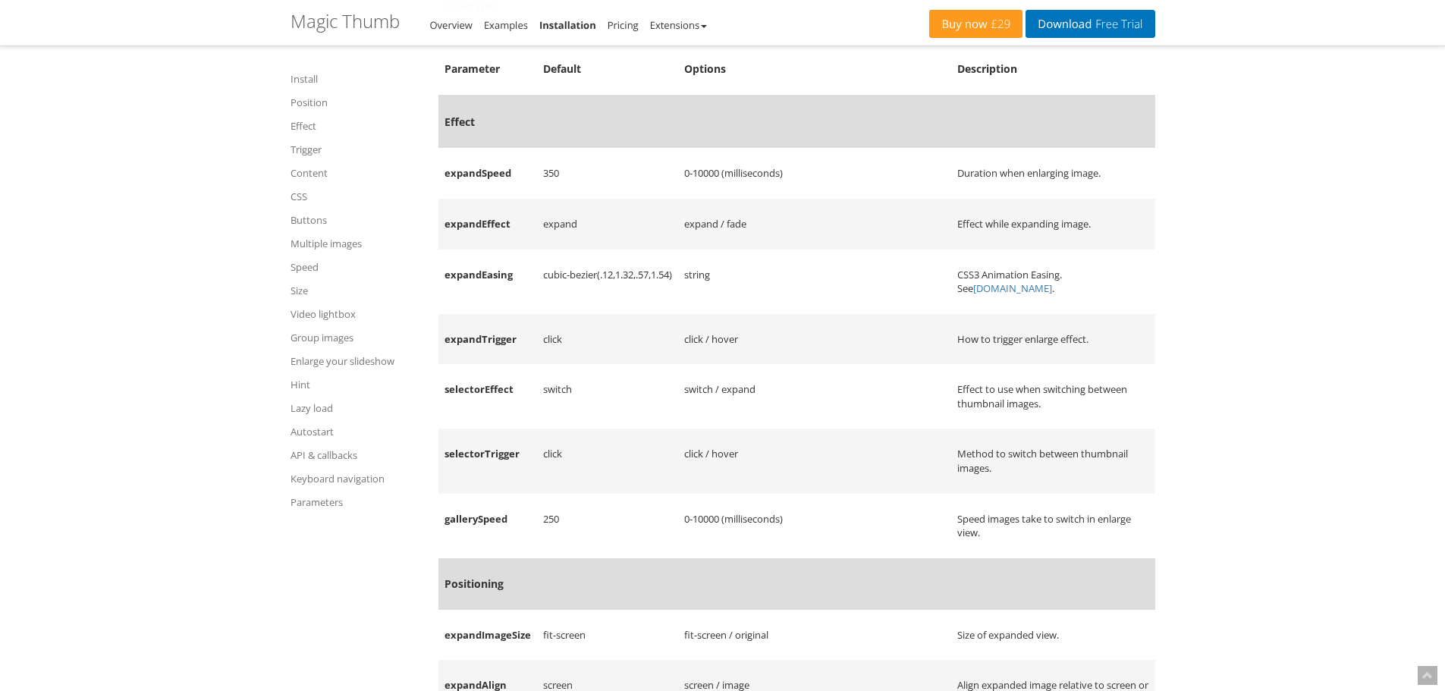
click at [481, 231] on strong "expandEffect" at bounding box center [478, 224] width 66 height 14
copy strong "expandEffect"
